Goal: Task Accomplishment & Management: Use online tool/utility

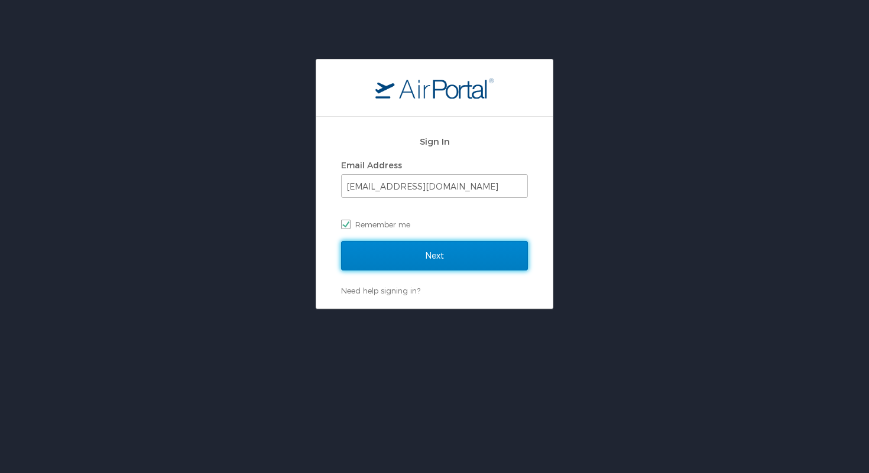
click at [442, 261] on input "Next" at bounding box center [434, 256] width 187 height 30
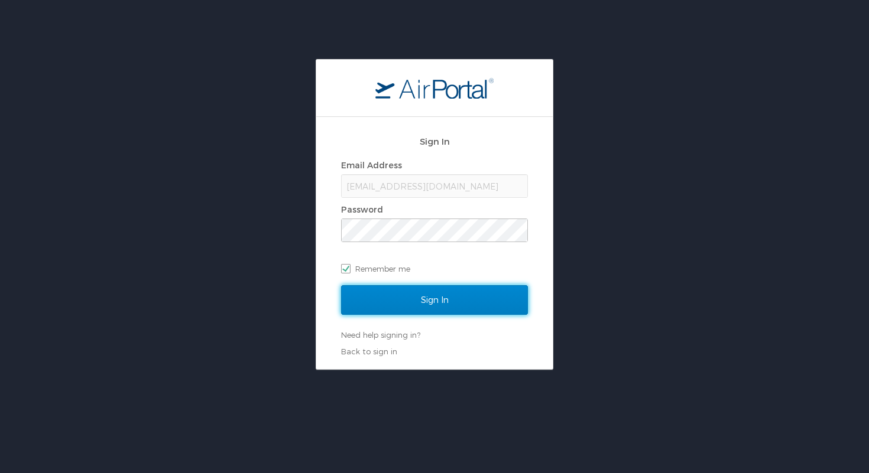
click at [435, 299] on input "Sign In" at bounding box center [434, 301] width 187 height 30
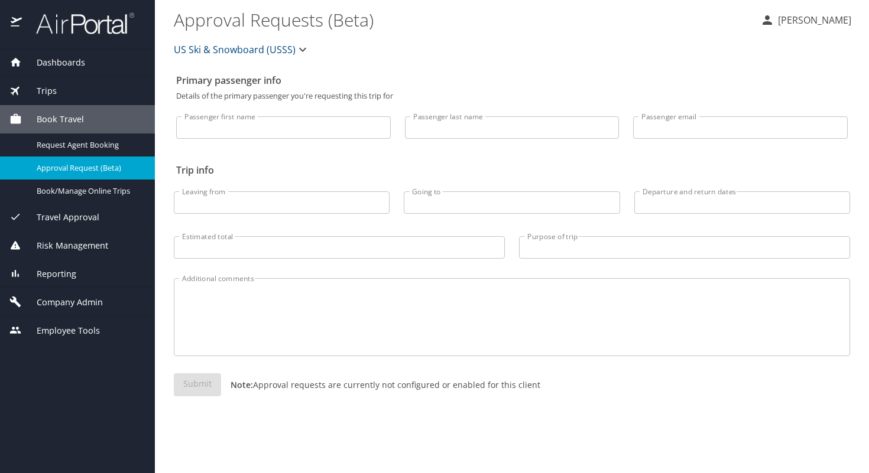
click at [52, 118] on span "Book Travel" at bounding box center [53, 119] width 62 height 13
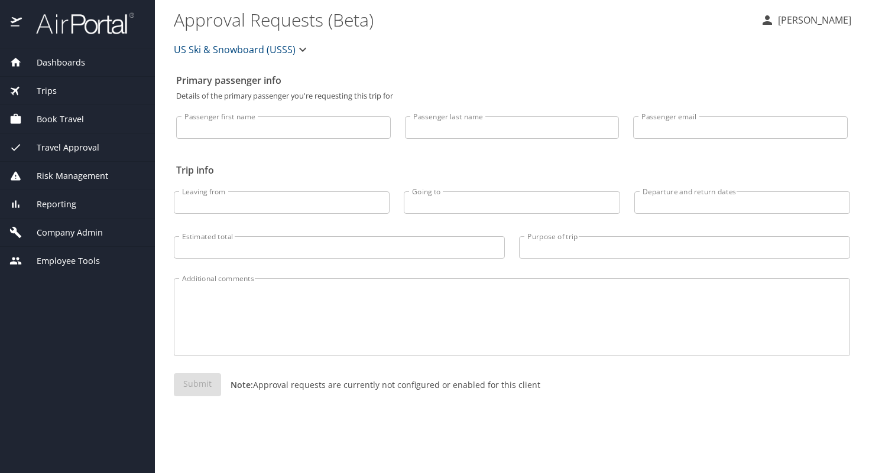
click at [57, 119] on span "Book Travel" at bounding box center [53, 119] width 62 height 13
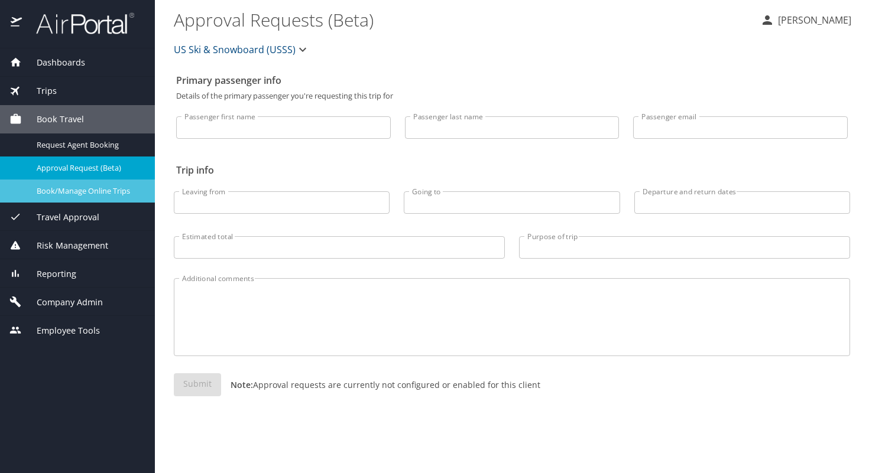
click at [63, 198] on link "Book/Manage Online Trips" at bounding box center [77, 191] width 155 height 23
